Goal: Task Accomplishment & Management: Use online tool/utility

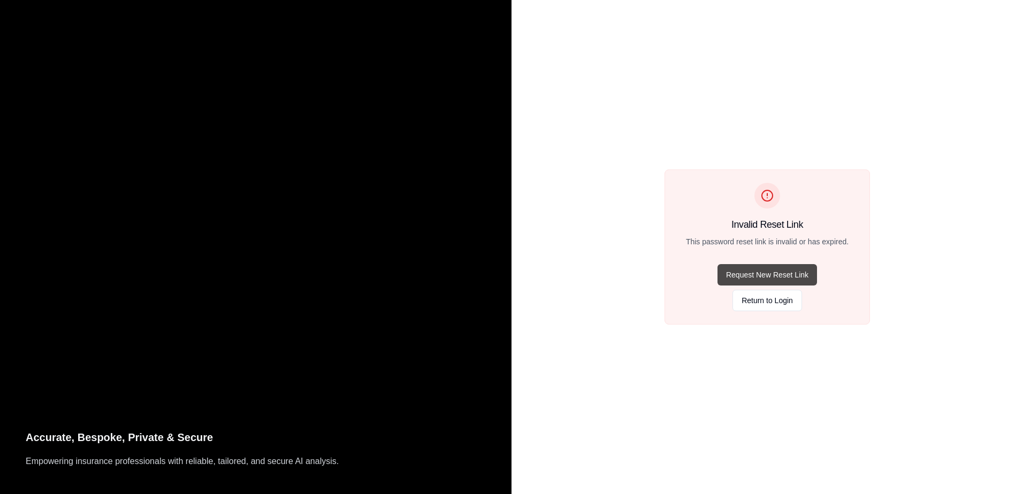
click at [764, 272] on button "Request New Reset Link" at bounding box center [766, 274] width 99 height 21
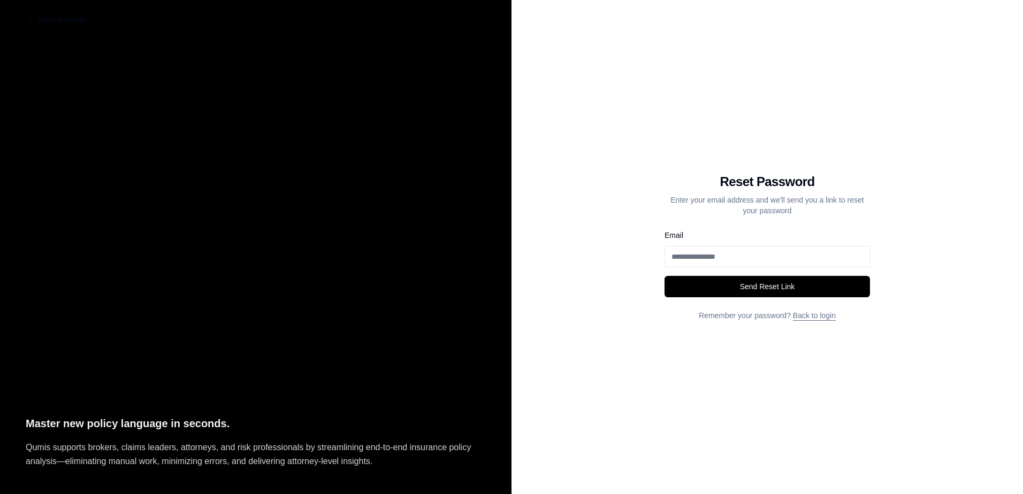
drag, startPoint x: 752, startPoint y: 251, endPoint x: 580, endPoint y: 234, distance: 172.6
click at [581, 234] on div "Back to login Reset Password Enter your email address and we'll send you a link…" at bounding box center [766, 247] width 511 height 494
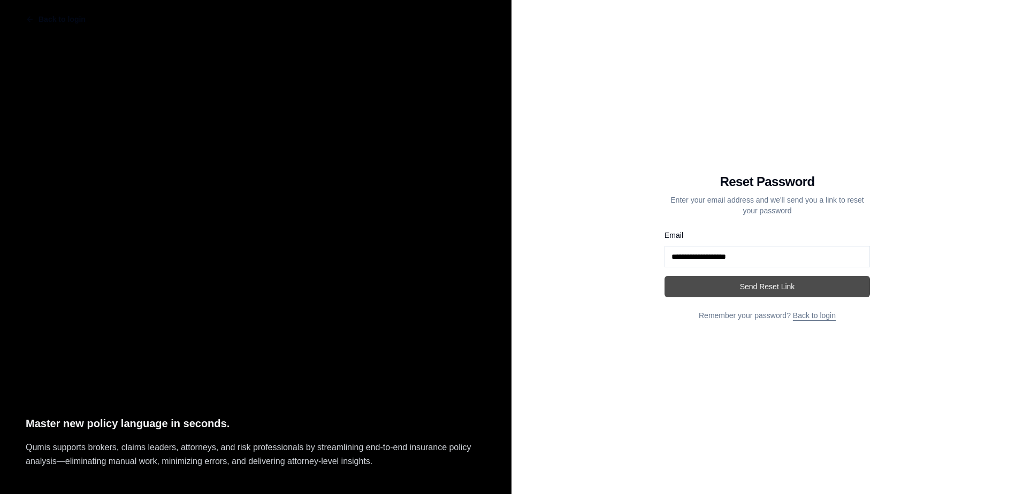
type input "**********"
click at [732, 282] on button "Send Reset Link" at bounding box center [766, 286] width 205 height 21
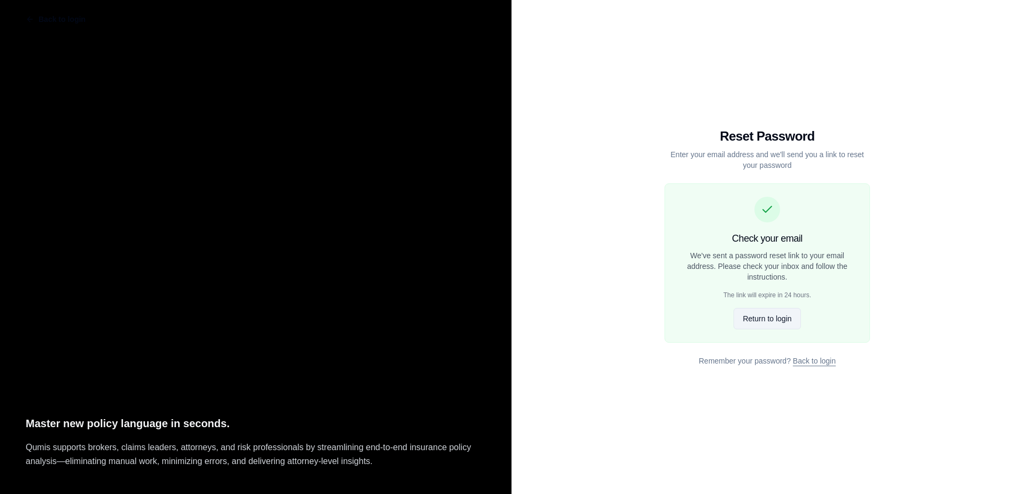
click at [764, 319] on button "Return to login" at bounding box center [766, 318] width 67 height 21
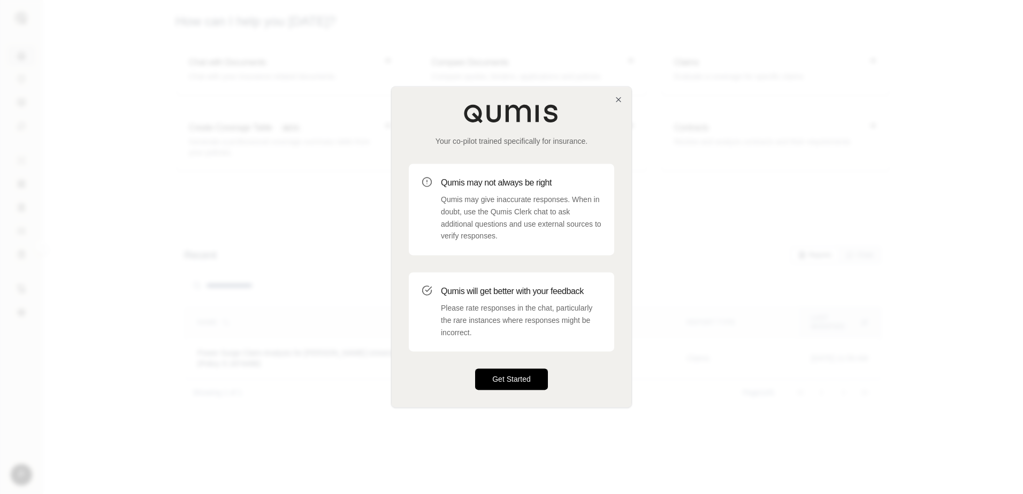
click at [519, 375] on button "Get Started" at bounding box center [511, 379] width 73 height 21
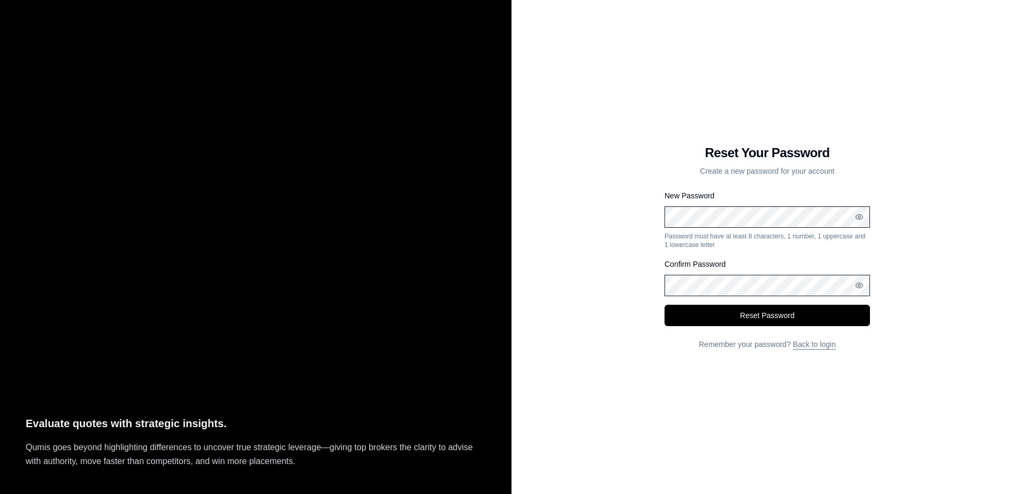
click at [789, 297] on form "New Password Password must have at least 8 characters, 1 number, 1 uppercase an…" at bounding box center [766, 257] width 205 height 137
click at [792, 313] on button "Reset Password" at bounding box center [766, 315] width 205 height 21
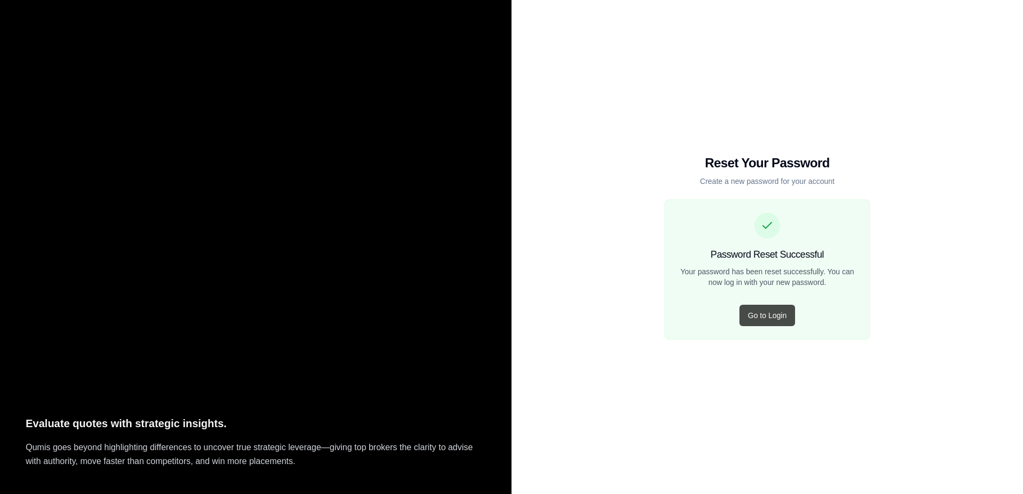
click at [758, 311] on button "Go to Login" at bounding box center [767, 315] width 56 height 21
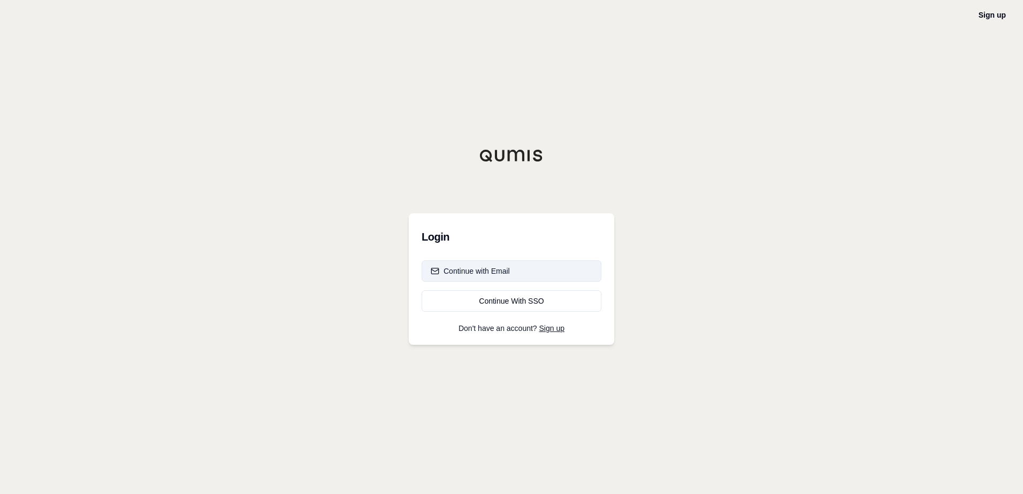
click at [513, 267] on button "Continue with Email" at bounding box center [511, 270] width 180 height 21
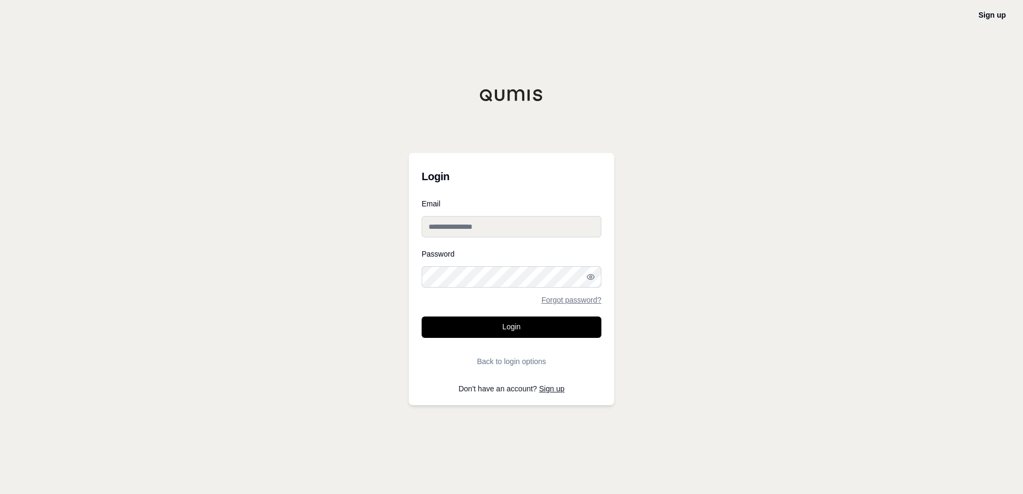
click at [519, 228] on input "Email" at bounding box center [511, 226] width 180 height 21
type input "**********"
drag, startPoint x: 708, startPoint y: 228, endPoint x: 556, endPoint y: 329, distance: 182.2
click at [556, 328] on button "Login" at bounding box center [511, 327] width 180 height 21
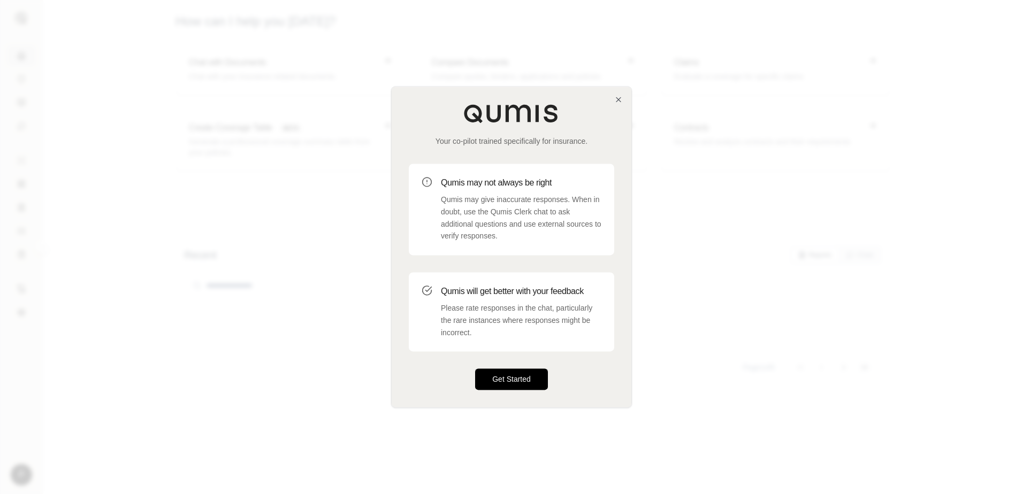
click at [505, 375] on button "Get Started" at bounding box center [511, 379] width 73 height 21
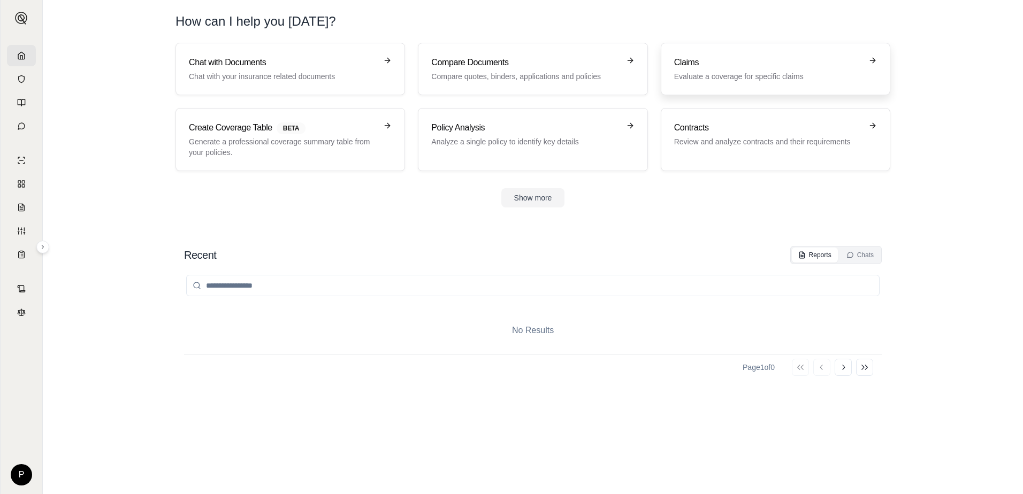
click at [732, 74] on p "Evaluate a coverage for specific claims" at bounding box center [768, 76] width 188 height 11
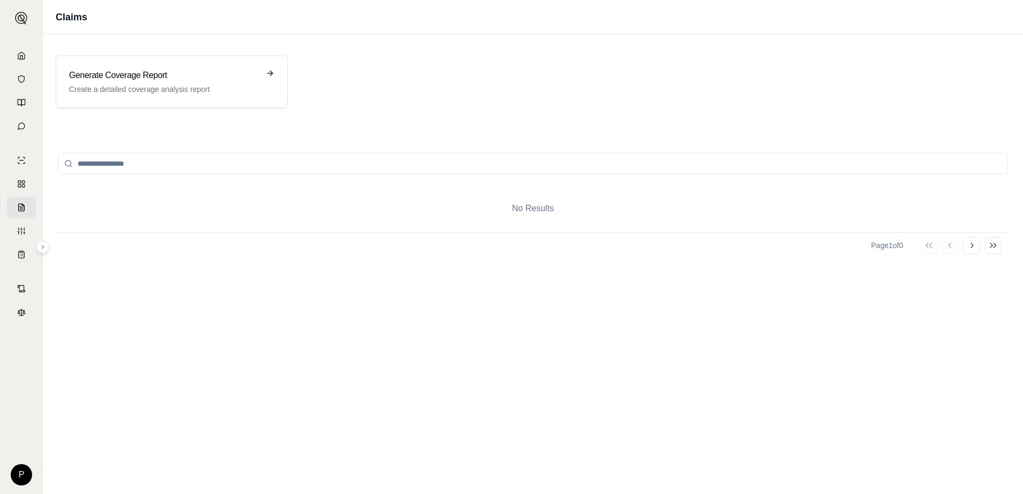
click at [161, 162] on input "search" at bounding box center [533, 163] width 950 height 21
type input "**********"
click at [270, 75] on icon at bounding box center [272, 73] width 9 height 9
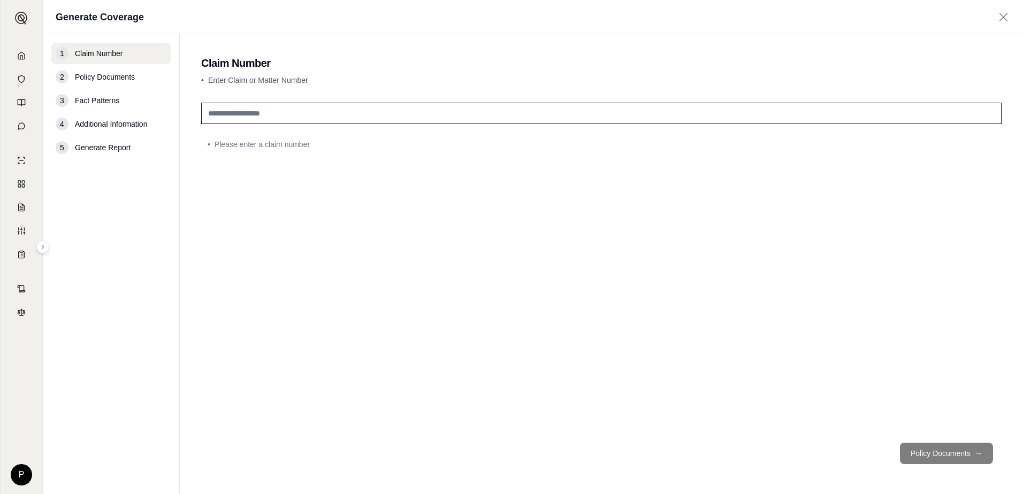
click at [300, 113] on input "text" at bounding box center [601, 113] width 800 height 21
type input "**********"
click at [112, 79] on span "Policy Documents" at bounding box center [105, 77] width 60 height 11
click at [112, 77] on span "Policy Documents" at bounding box center [105, 77] width 60 height 11
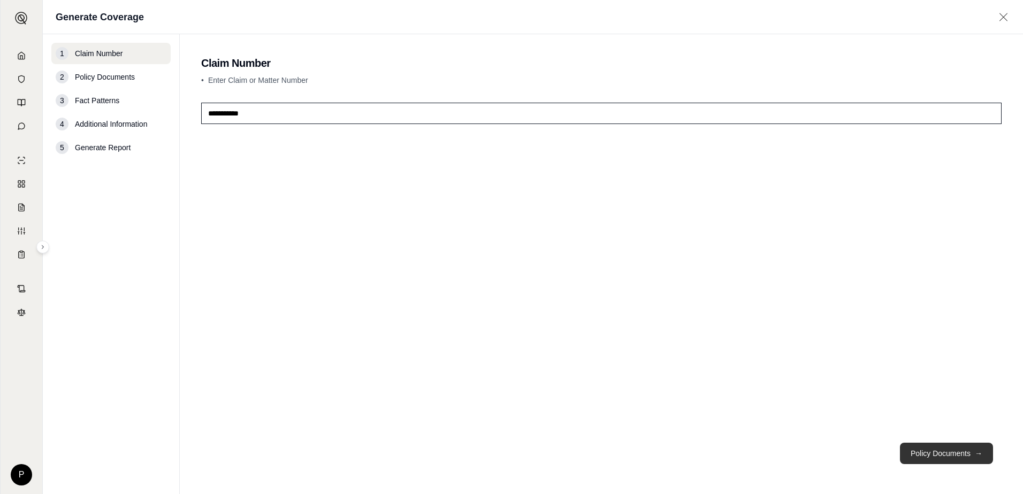
click at [974, 454] on span "→" at bounding box center [977, 453] width 7 height 11
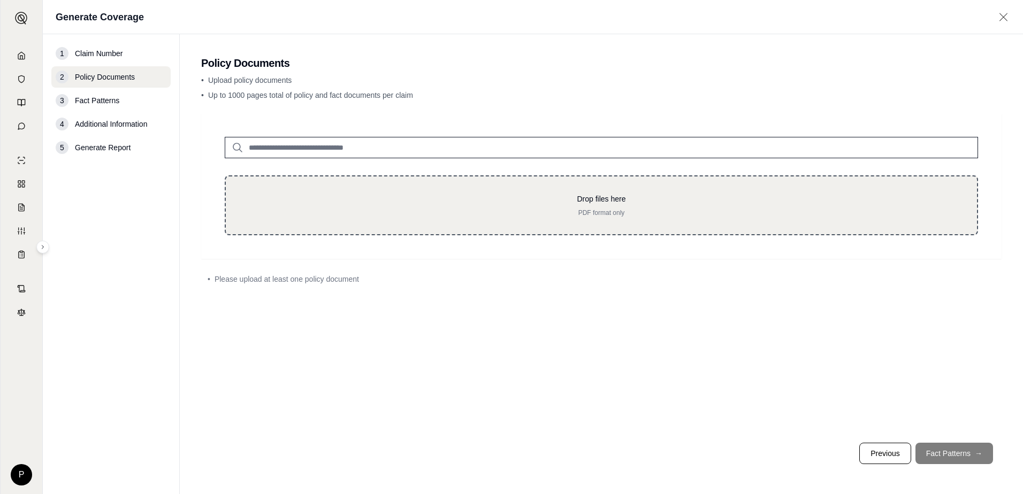
click at [452, 210] on p "PDF format only" at bounding box center [601, 213] width 717 height 9
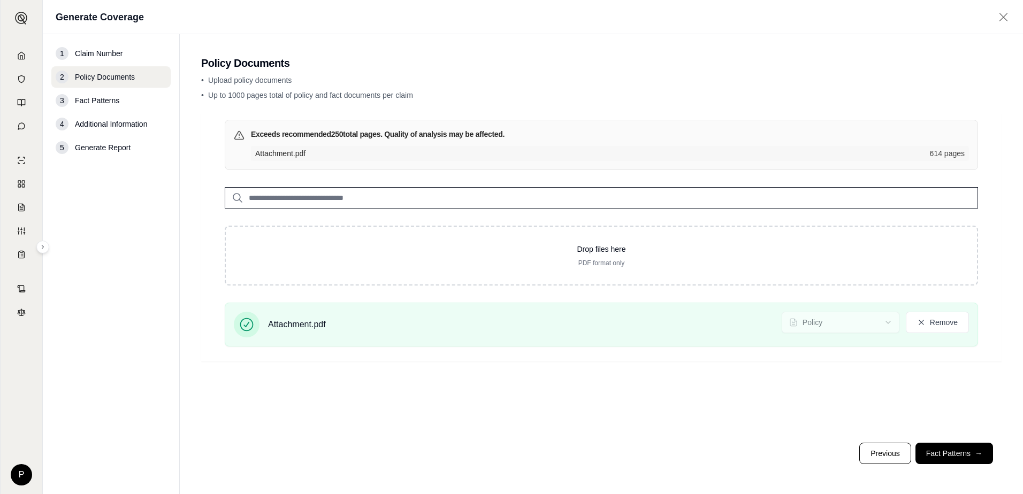
click at [106, 100] on span "Fact Patterns" at bounding box center [97, 100] width 44 height 11
click at [964, 448] on button "Fact Patterns →" at bounding box center [954, 453] width 78 height 21
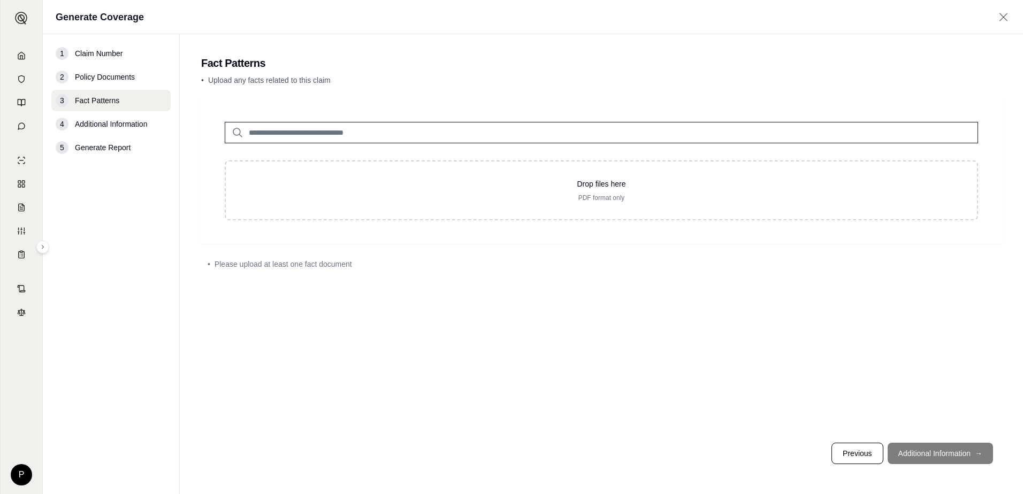
click at [392, 131] on input "search" at bounding box center [601, 132] width 753 height 21
type input "**********"
click at [946, 451] on footer "Previous Additional Information →" at bounding box center [601, 453] width 800 height 39
click at [973, 451] on footer "Previous Additional Information →" at bounding box center [601, 453] width 800 height 39
drag, startPoint x: 441, startPoint y: 167, endPoint x: 416, endPoint y: 162, distance: 25.8
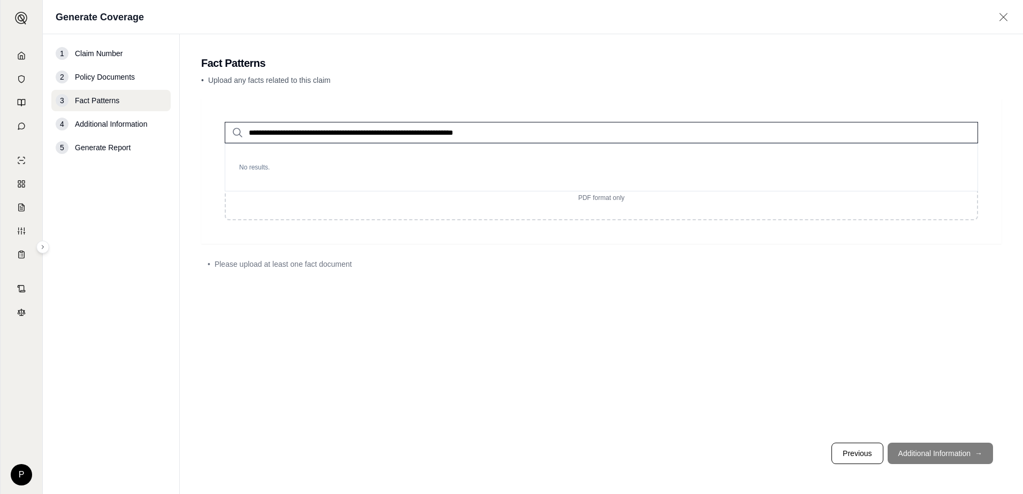
click at [440, 167] on p "No results." at bounding box center [601, 168] width 741 height 26
drag, startPoint x: 536, startPoint y: 128, endPoint x: 247, endPoint y: 129, distance: 288.8
click at [247, 128] on input "**********" at bounding box center [601, 132] width 753 height 21
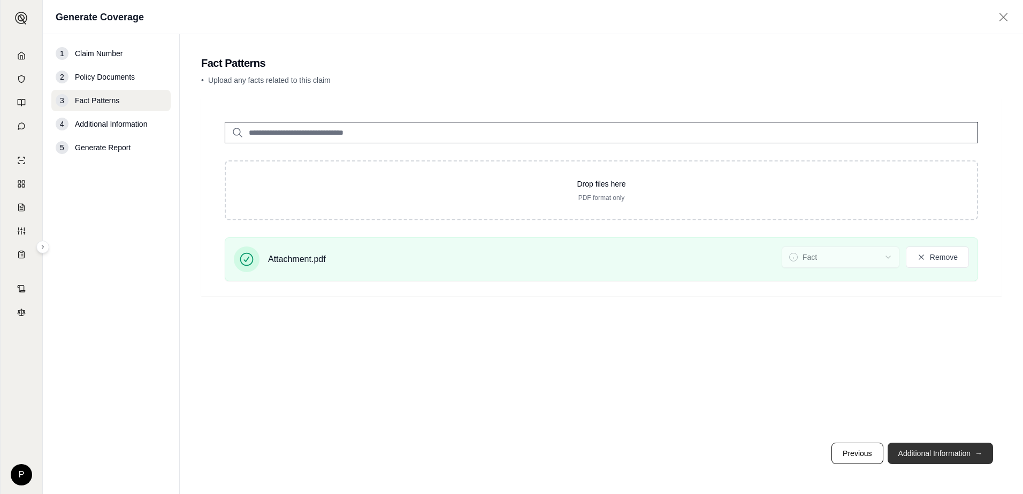
click at [979, 449] on span "→" at bounding box center [977, 453] width 7 height 11
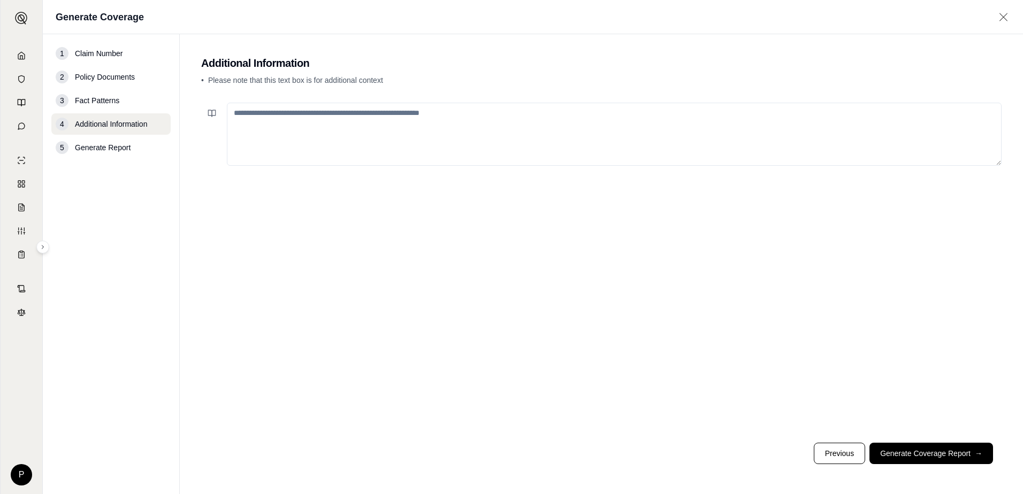
click at [538, 132] on textarea at bounding box center [614, 134] width 774 height 63
click at [535, 91] on main "Additional Information • Please note that this text box is for additional conte…" at bounding box center [601, 264] width 843 height 460
click at [948, 447] on button "Generate Coverage Report →" at bounding box center [931, 453] width 124 height 21
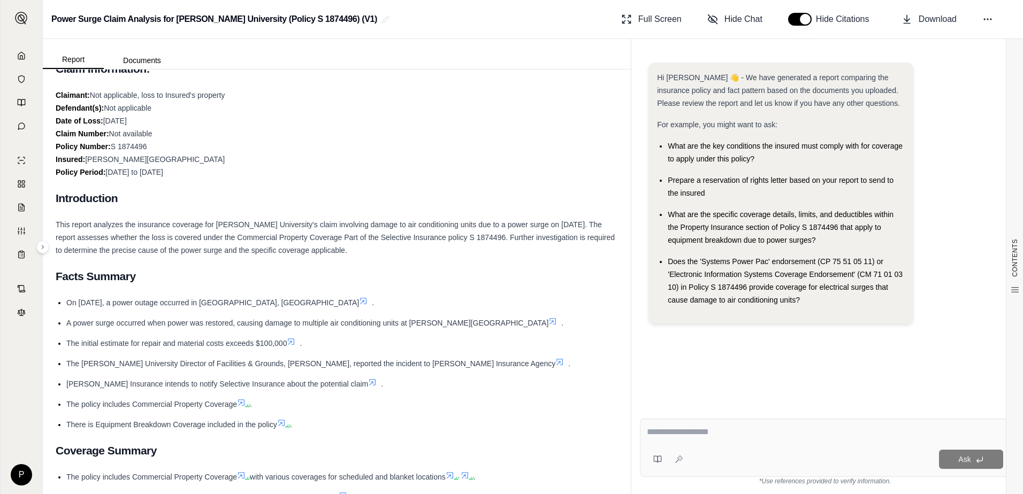
scroll to position [160, 0]
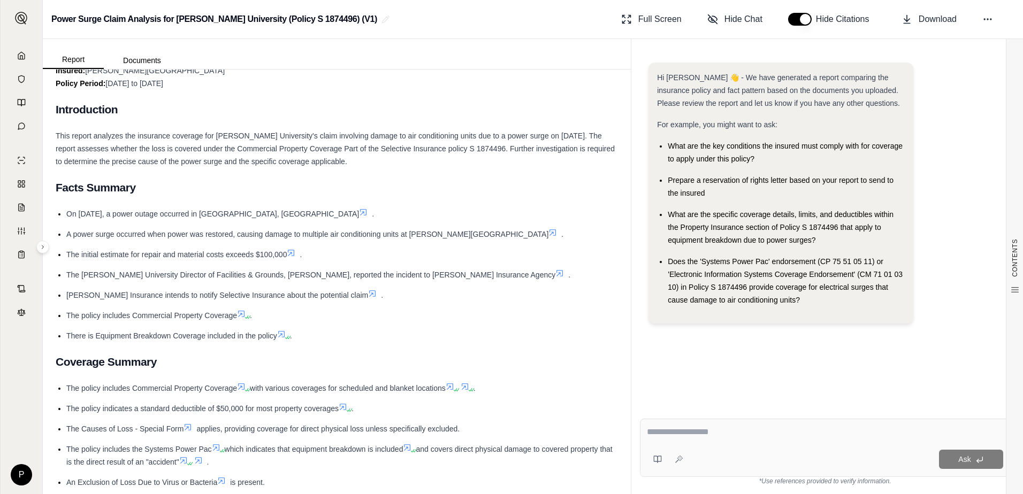
click at [285, 335] on icon at bounding box center [281, 334] width 9 height 9
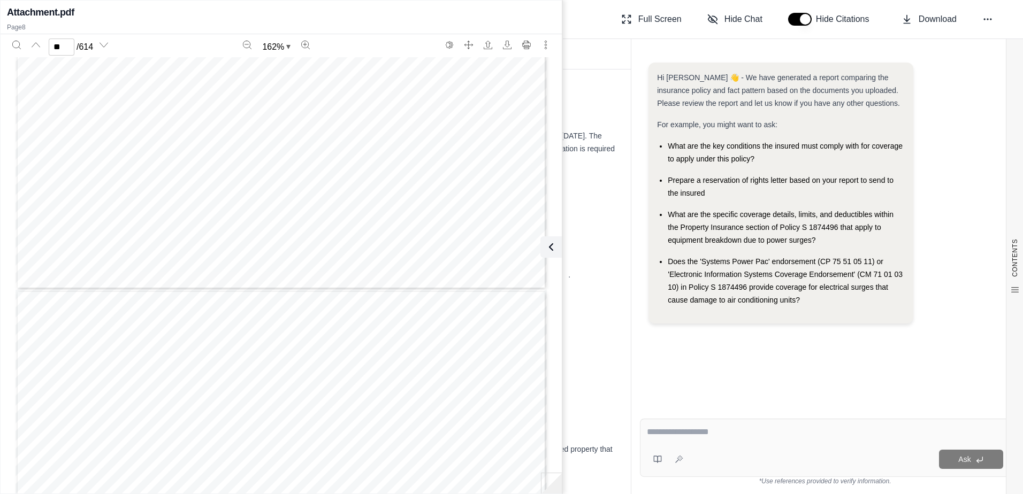
scroll to position [10106, 0]
type input "**"
click at [596, 56] on div "Report Documents" at bounding box center [337, 54] width 588 height 30
click at [550, 250] on icon at bounding box center [548, 247] width 3 height 6
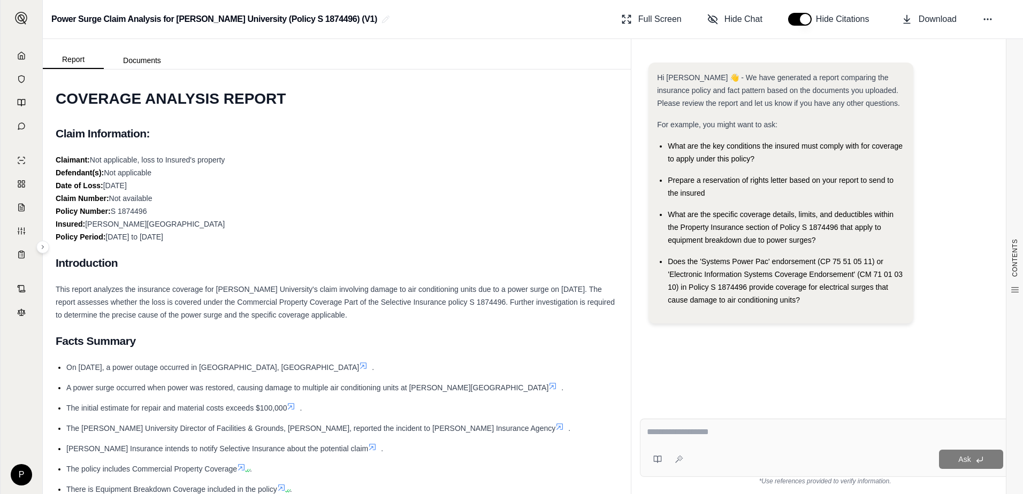
scroll to position [0, 0]
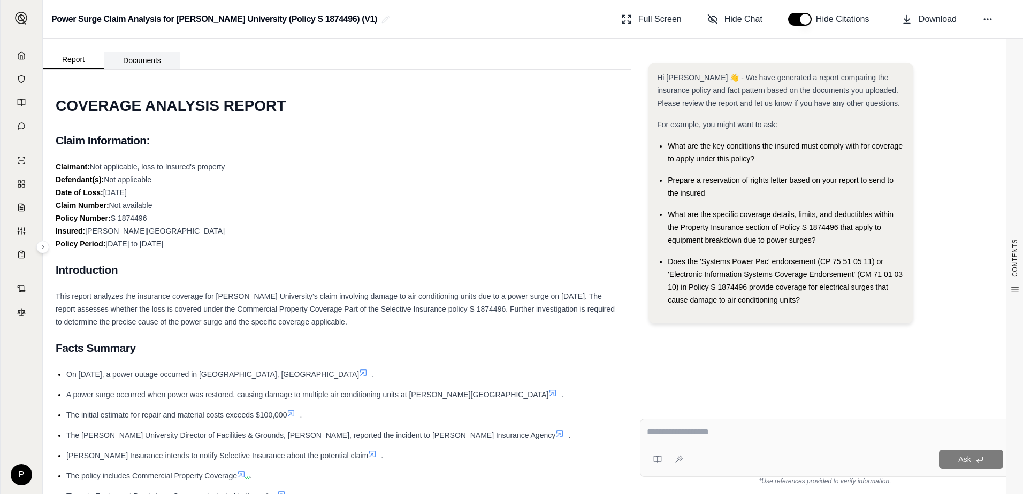
click at [133, 60] on button "Documents" at bounding box center [142, 60] width 76 height 17
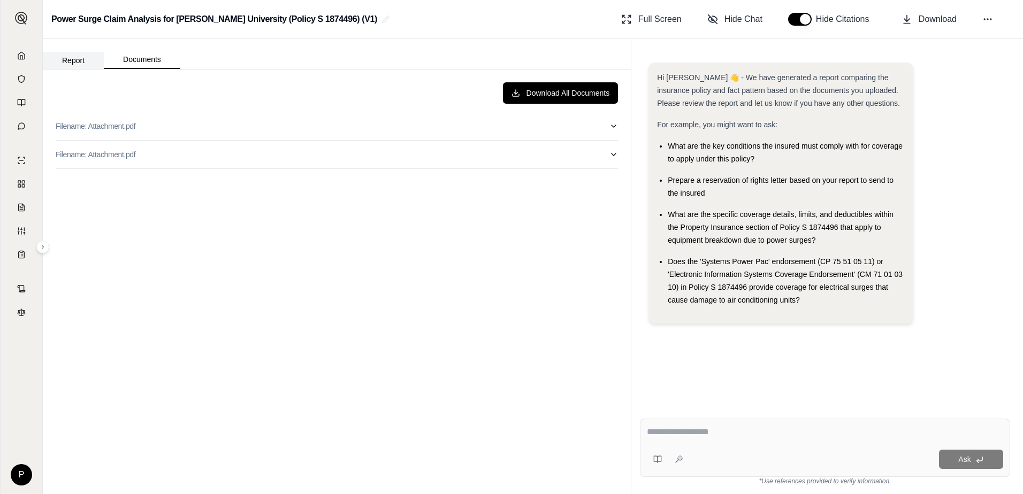
click at [84, 57] on button "Report" at bounding box center [73, 60] width 61 height 17
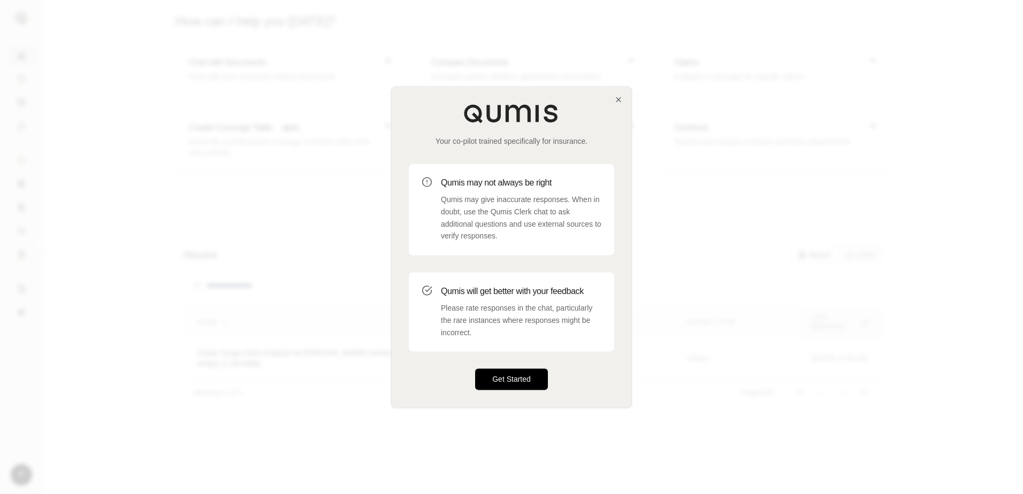
click at [520, 371] on button "Get Started" at bounding box center [511, 379] width 73 height 21
